Goal: Transaction & Acquisition: Purchase product/service

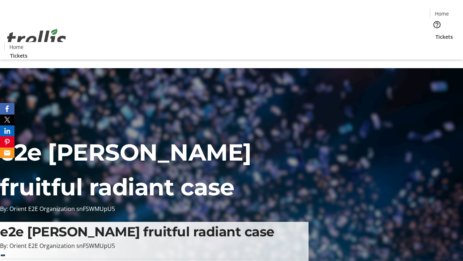
click at [436, 33] on span "Tickets" at bounding box center [444, 37] width 17 height 8
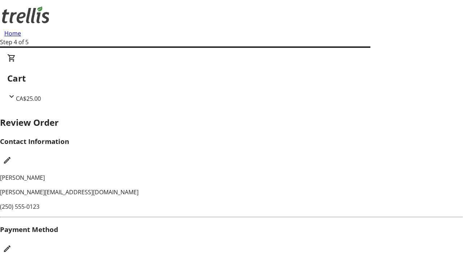
click at [12, 244] on mat-icon "Edit Payment Method" at bounding box center [7, 248] width 9 height 9
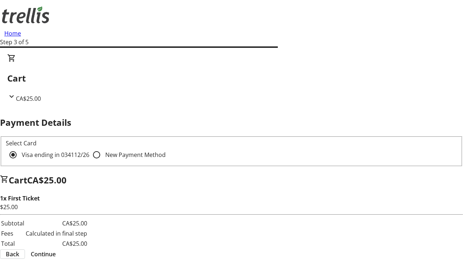
click at [89, 147] on input "New Payment Method" at bounding box center [96, 154] width 14 height 14
radio input "true"
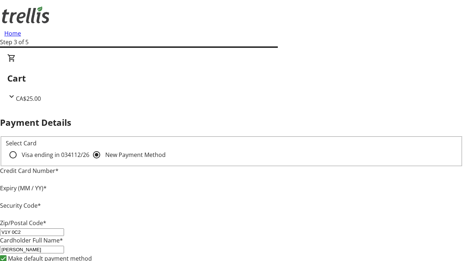
type input "V1Y 0C2"
